Goal: Information Seeking & Learning: Understand process/instructions

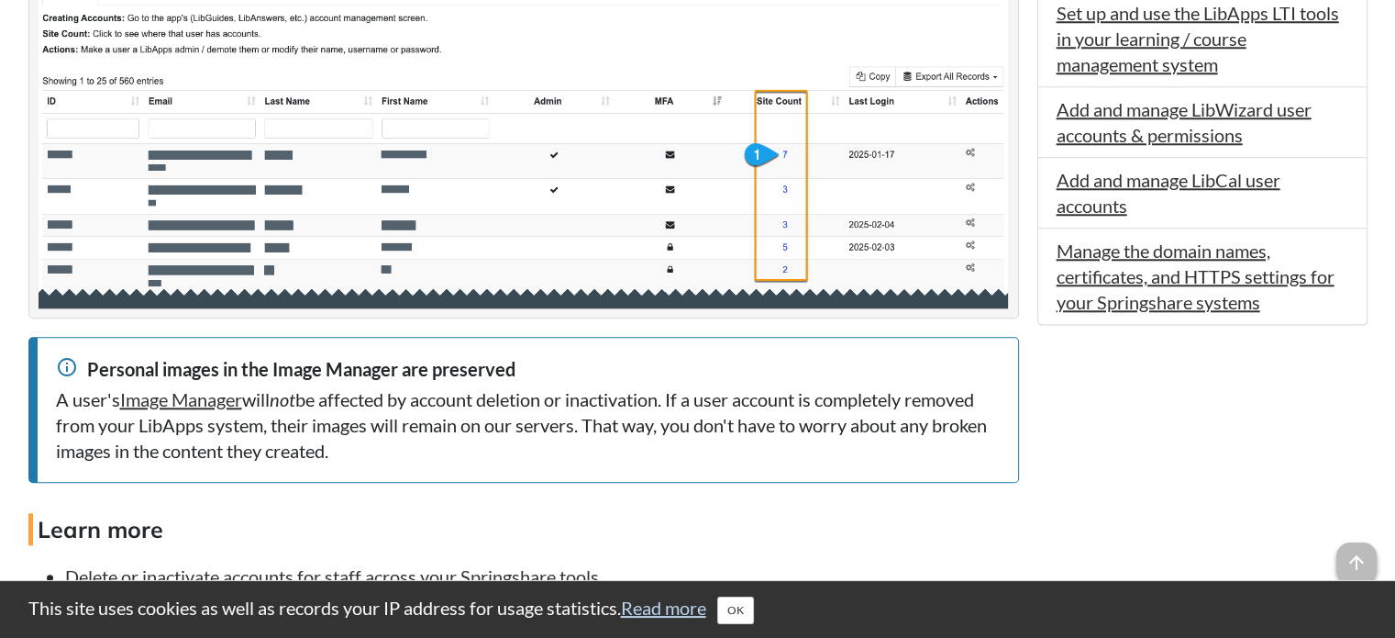
scroll to position [1926, 0]
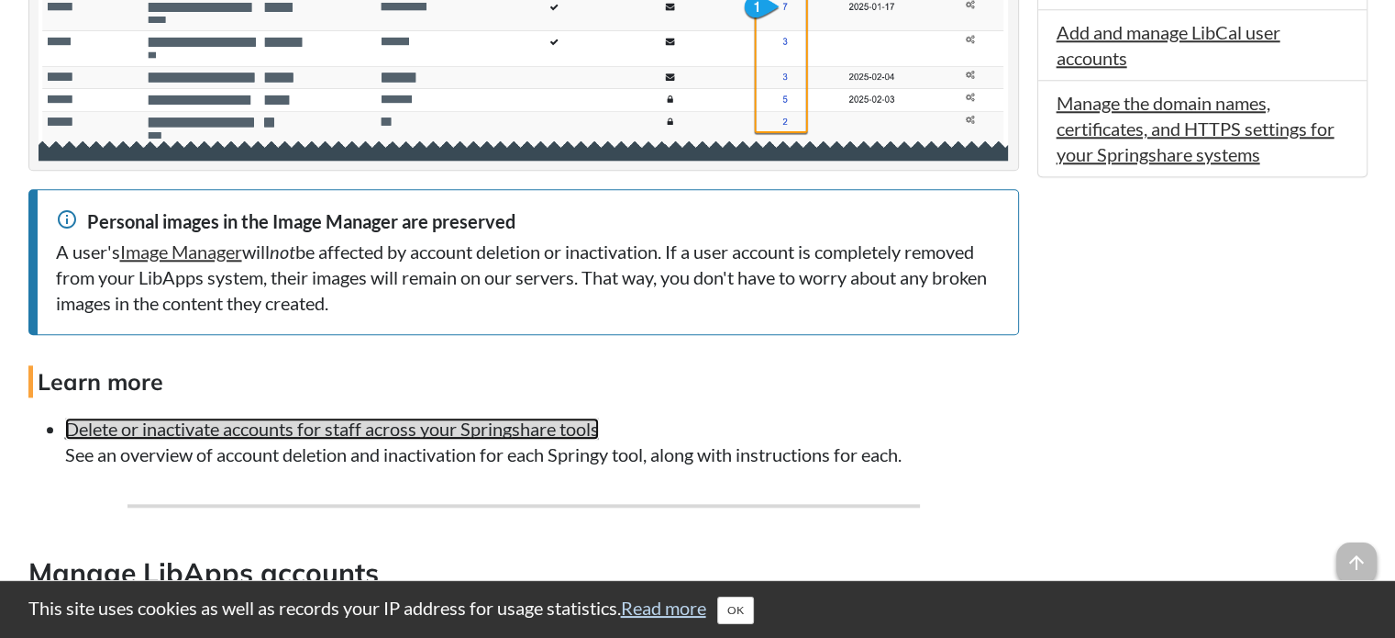
click at [361, 439] on link "Delete or inactivate accounts for staff across your Springshare tools" at bounding box center [332, 428] width 534 height 22
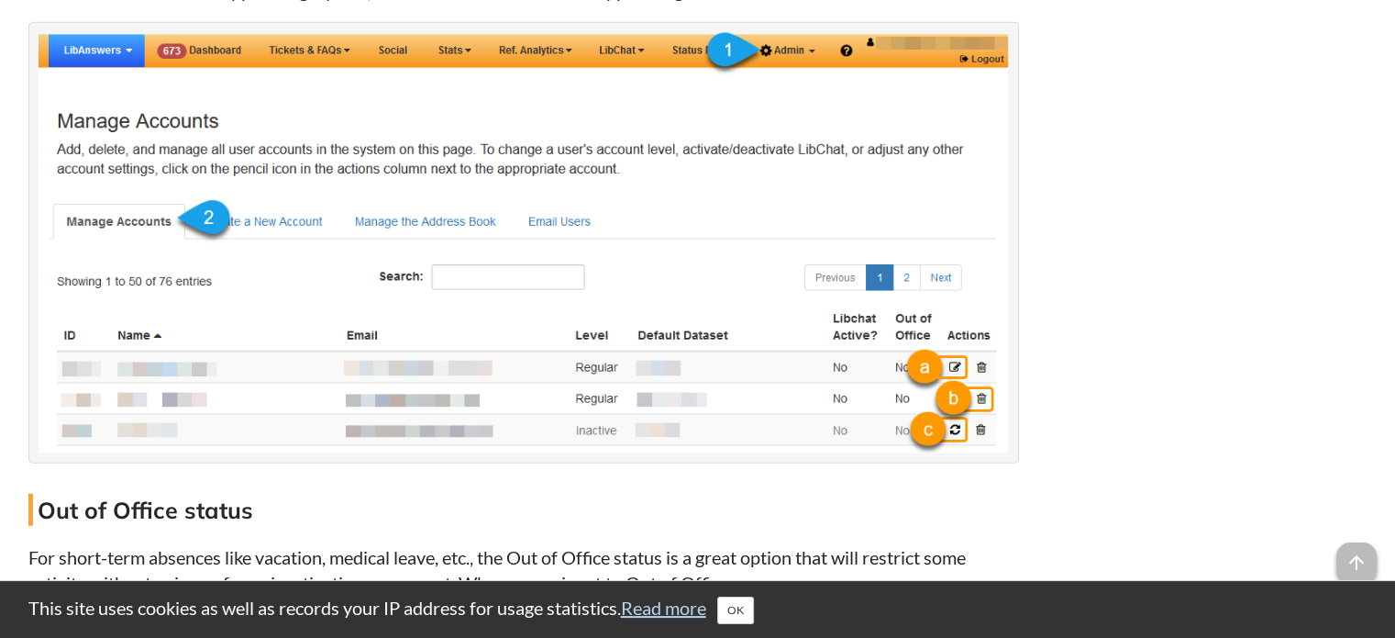
scroll to position [4512, 0]
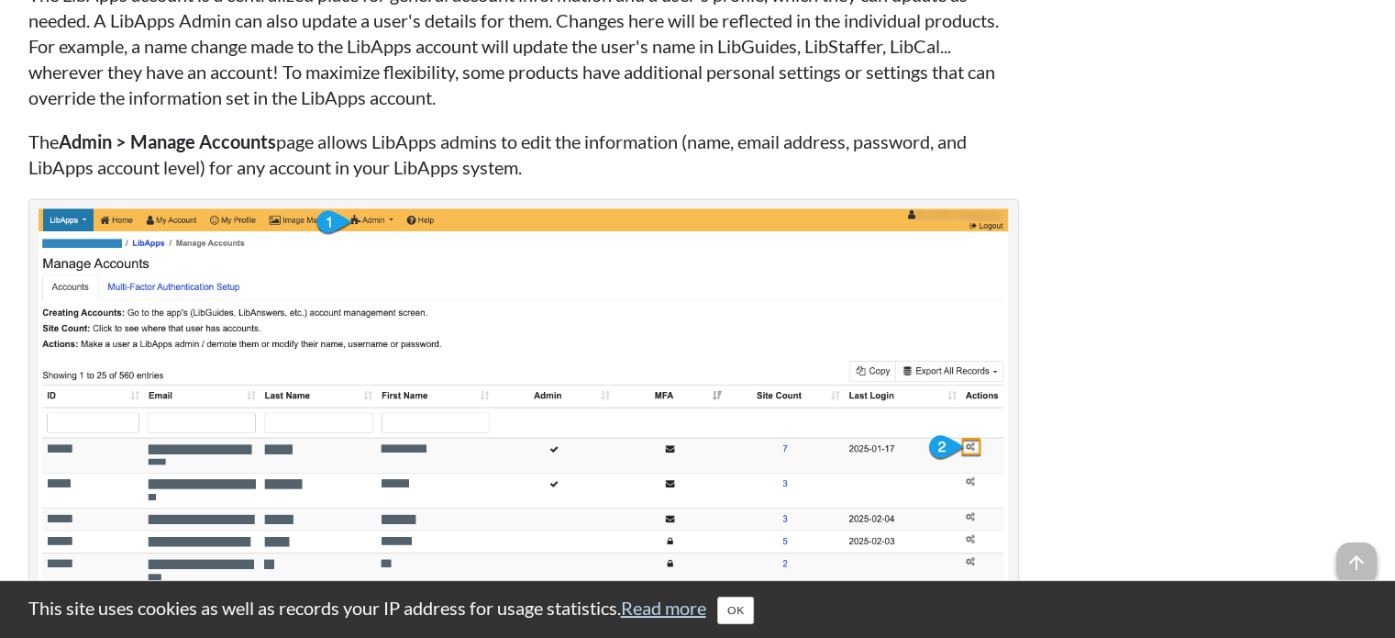
scroll to position [3104, 0]
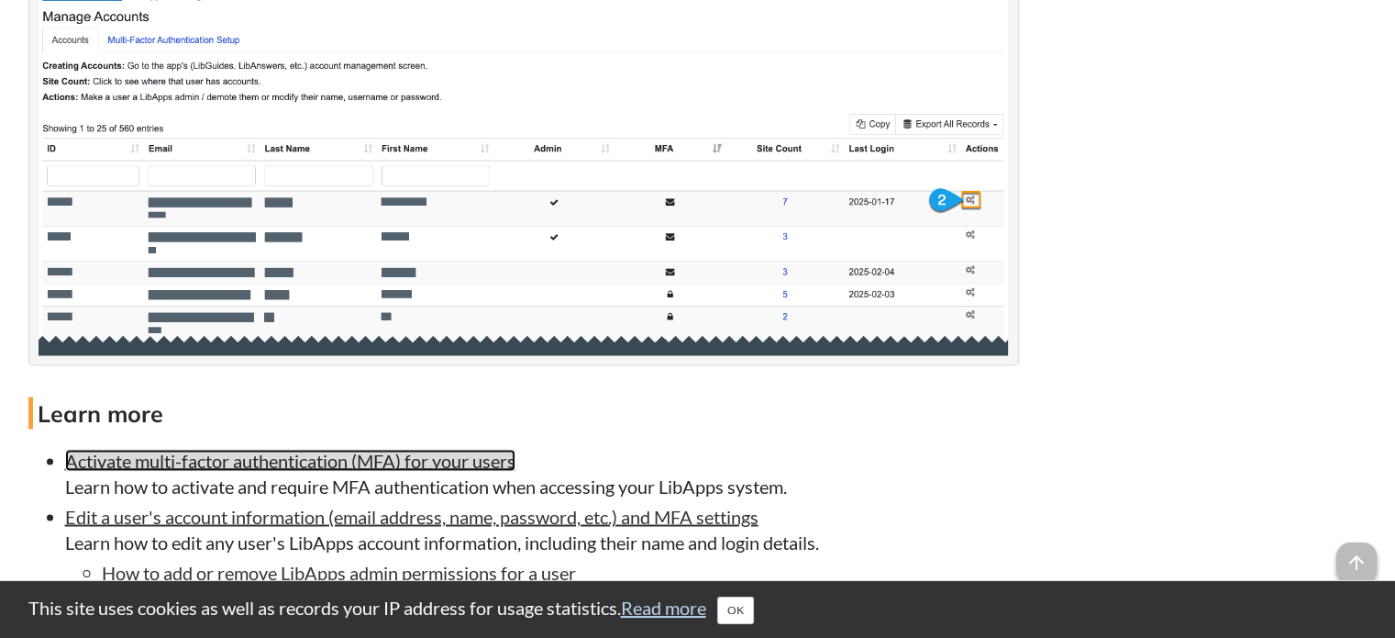
click at [342, 471] on link "Activate multi-factor authentication (MFA) for your users" at bounding box center [290, 460] width 450 height 22
